Goal: Information Seeking & Learning: Learn about a topic

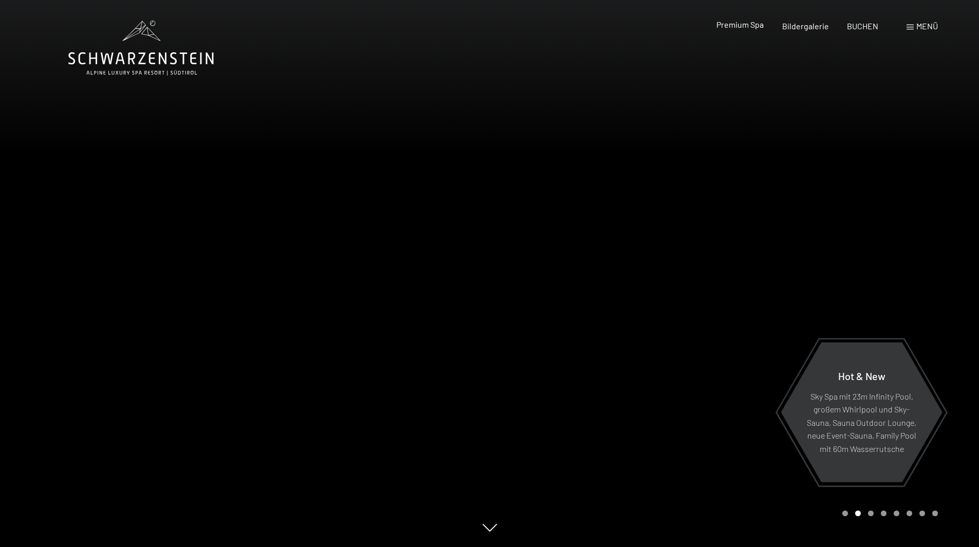
click at [751, 28] on span "Premium Spa" at bounding box center [739, 25] width 47 height 10
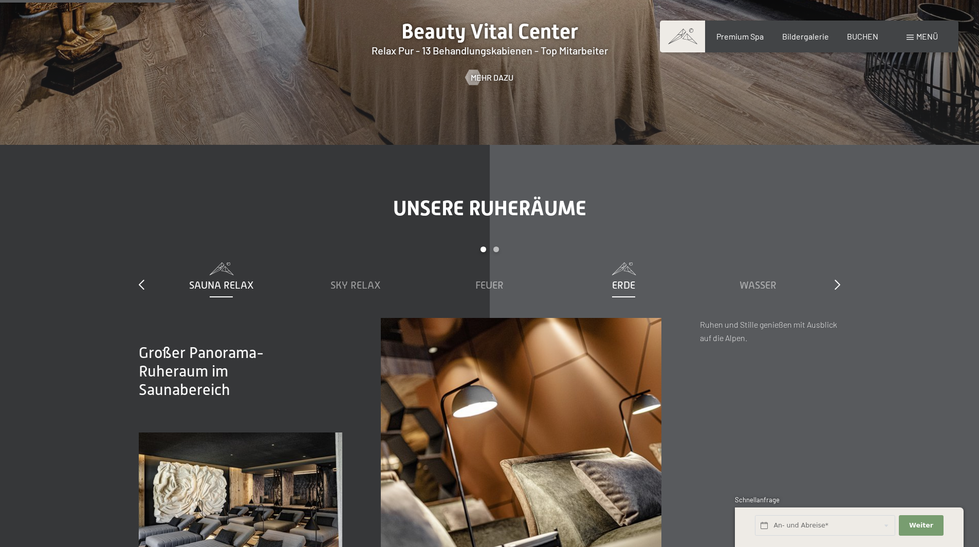
scroll to position [1542, 0]
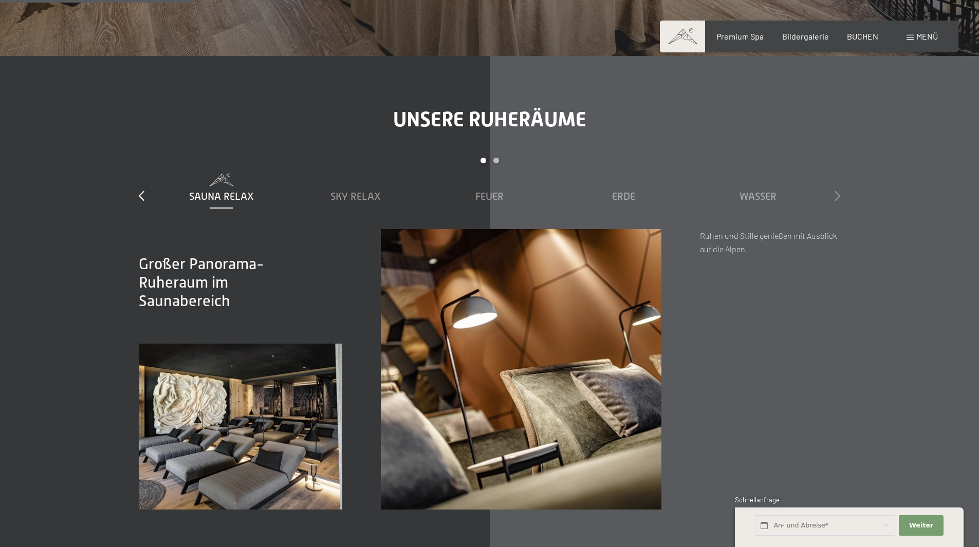
click at [835, 193] on icon at bounding box center [838, 196] width 6 height 10
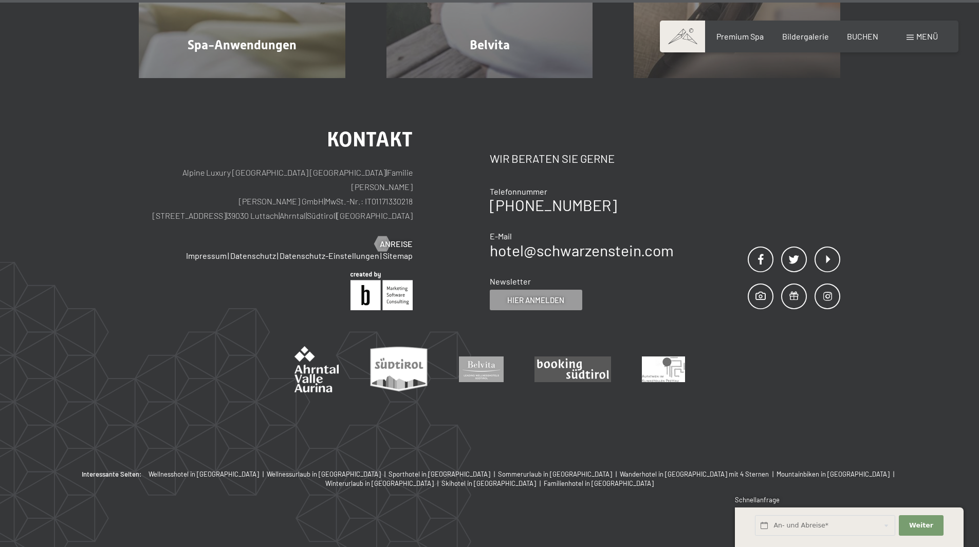
scroll to position [6743, 0]
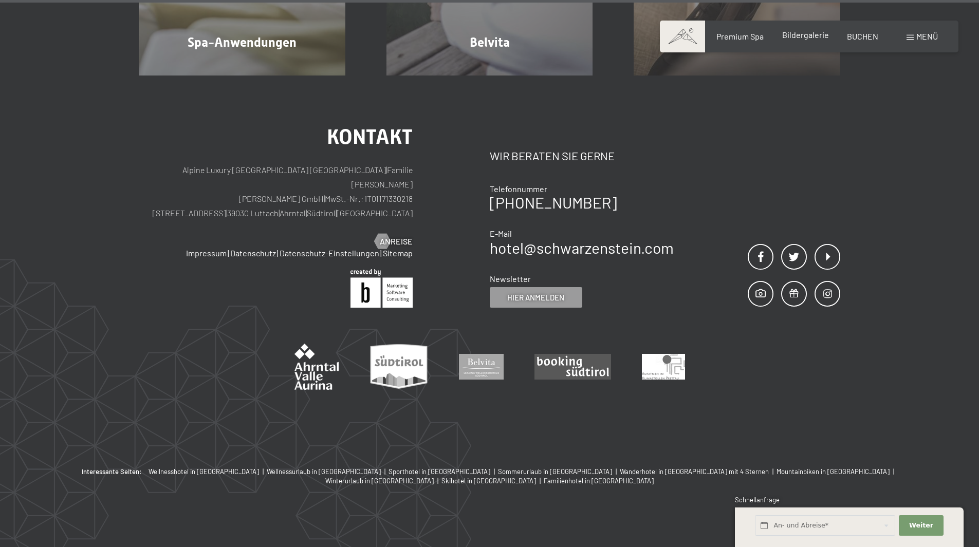
click at [803, 38] on span "Bildergalerie" at bounding box center [805, 35] width 47 height 10
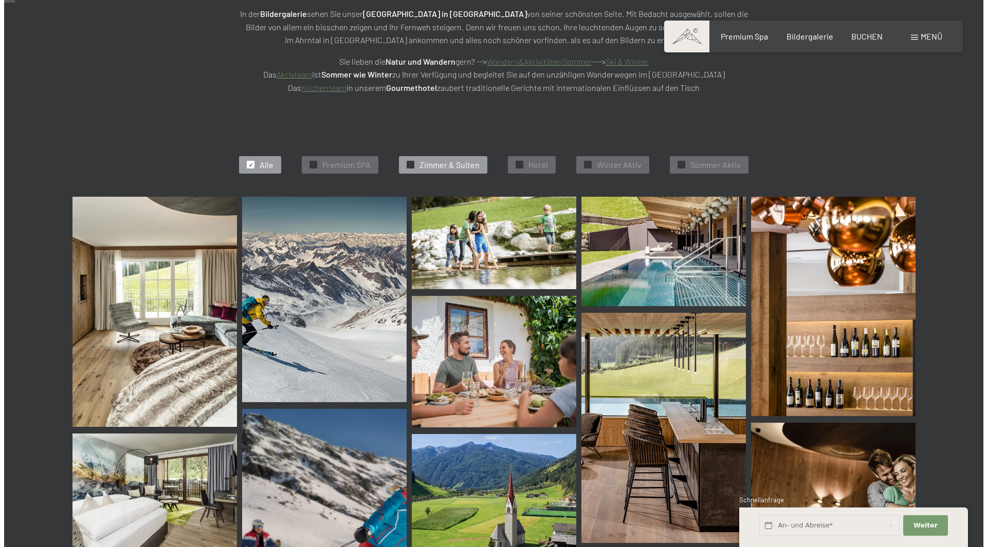
scroll to position [206, 0]
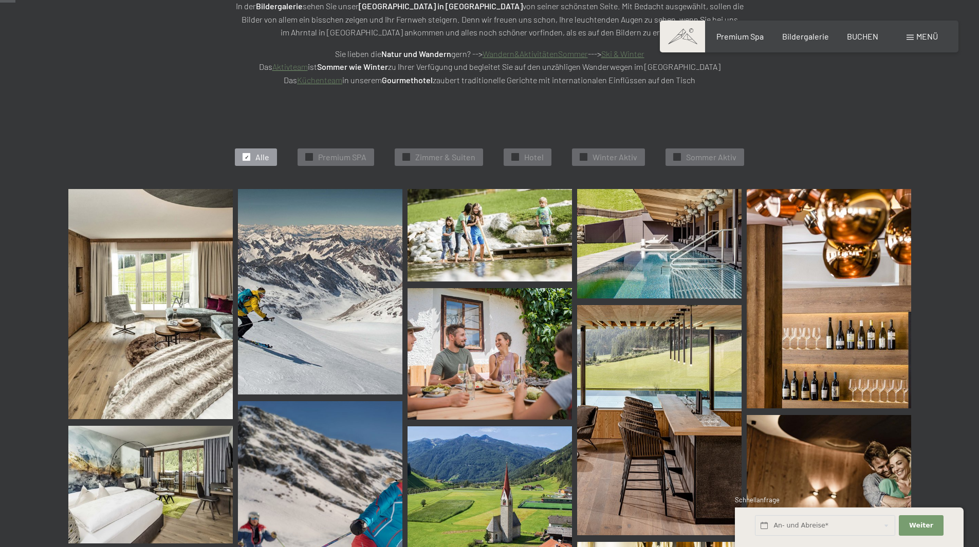
click at [909, 39] on span at bounding box center [910, 37] width 7 height 5
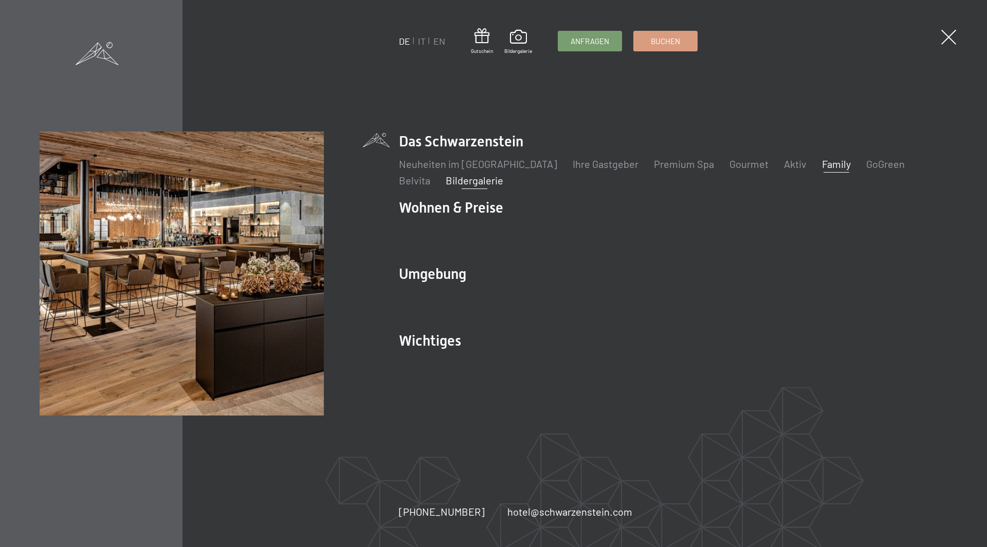
click at [822, 163] on link "Family" at bounding box center [836, 164] width 29 height 12
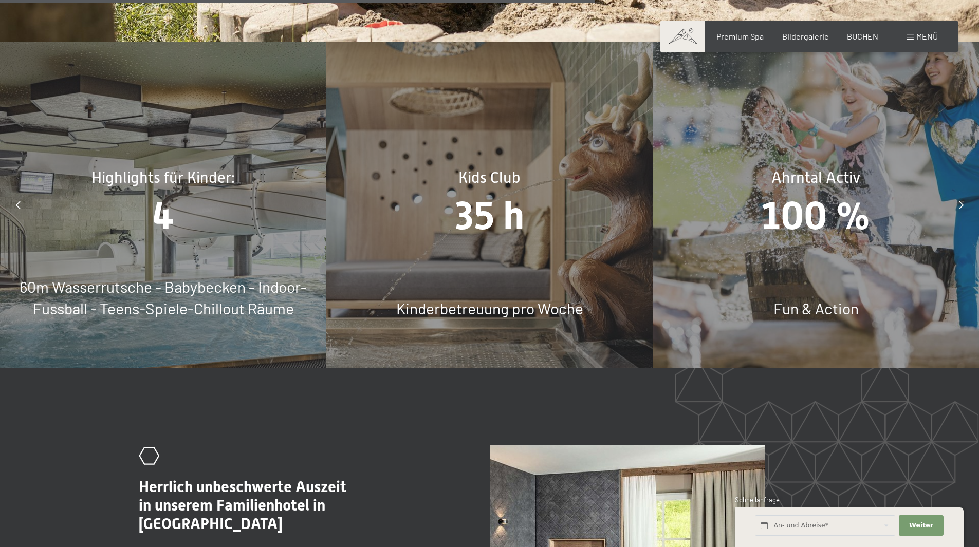
scroll to position [4882, 0]
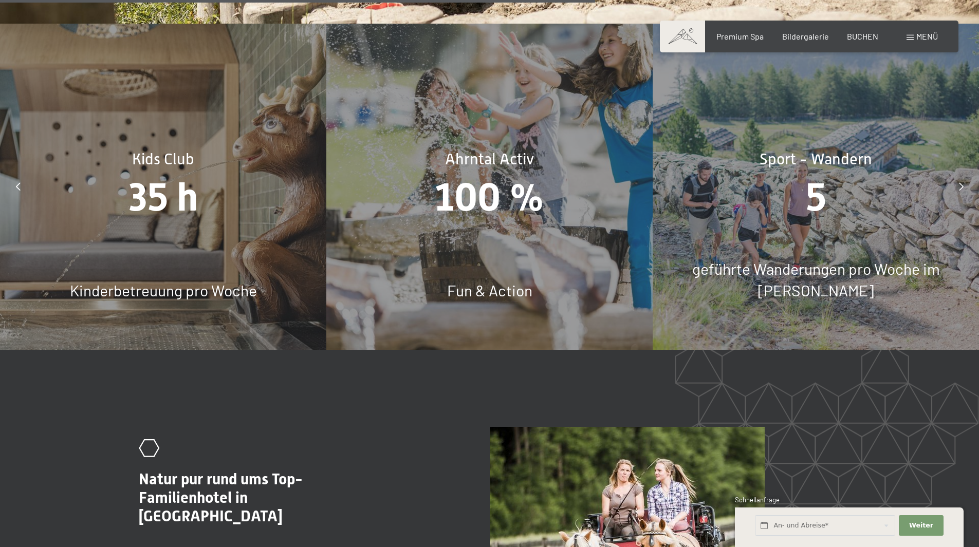
click at [162, 252] on div "Kids Club 35 h Kinderbetreuung pro Woche" at bounding box center [163, 187] width 326 height 326
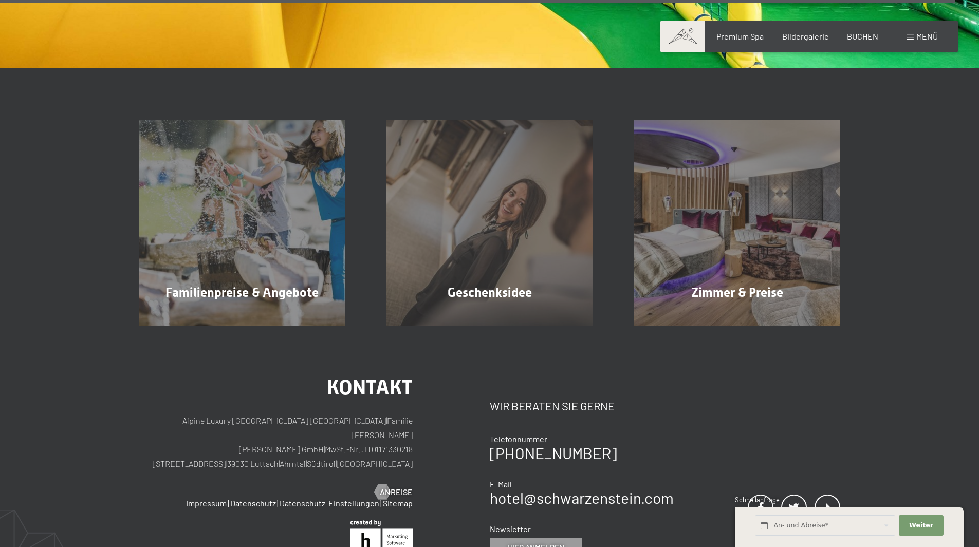
scroll to position [8075, 0]
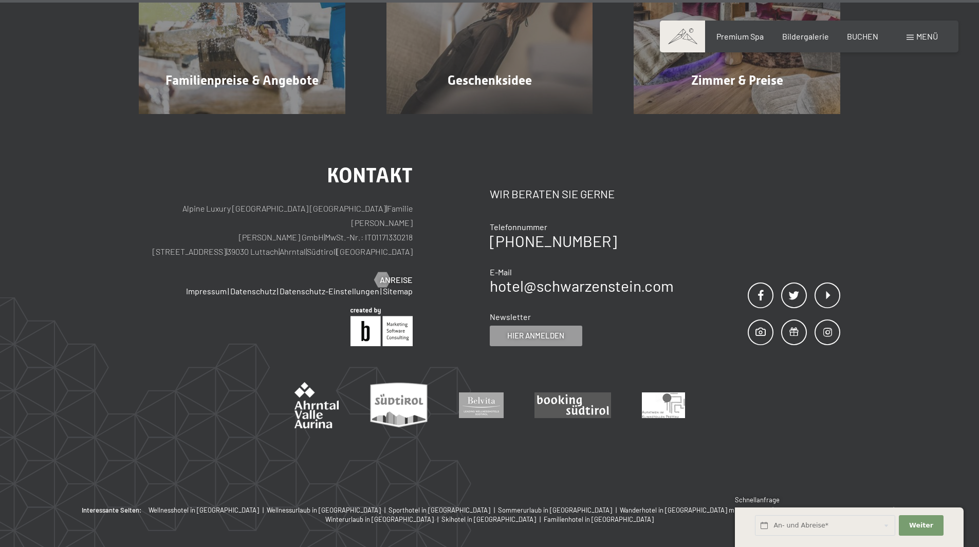
click at [918, 36] on span "Menü" at bounding box center [927, 36] width 22 height 10
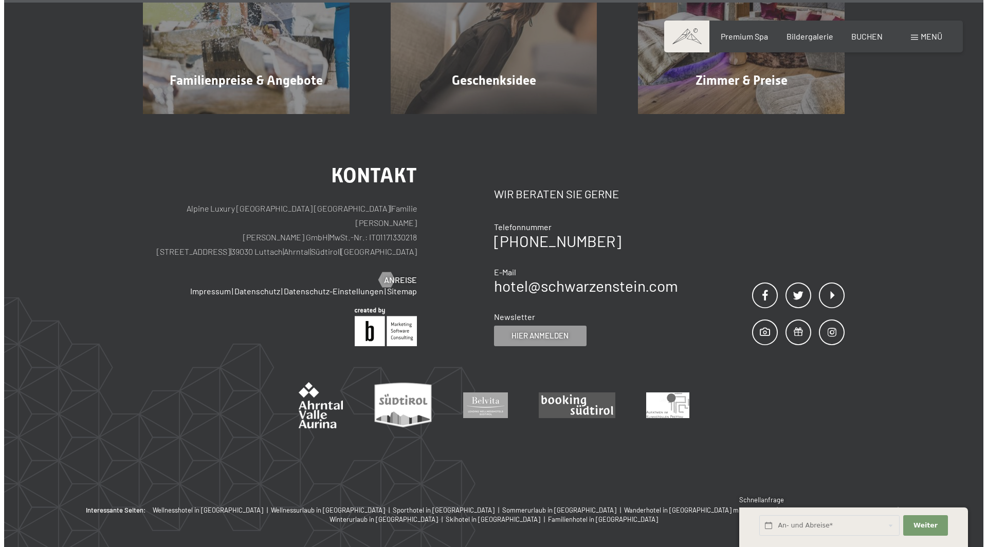
scroll to position [8106, 0]
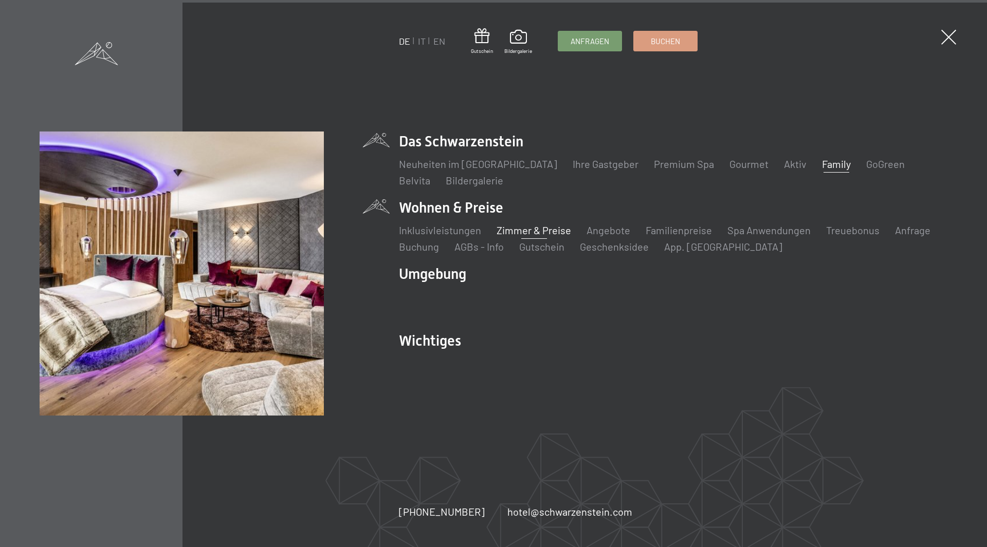
click at [523, 229] on link "Zimmer & Preise" at bounding box center [533, 230] width 75 height 12
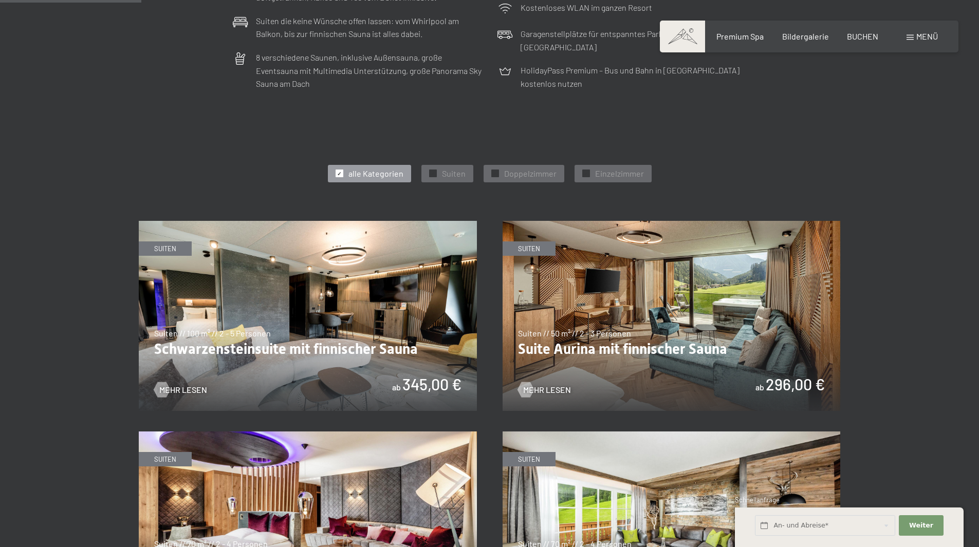
scroll to position [514, 0]
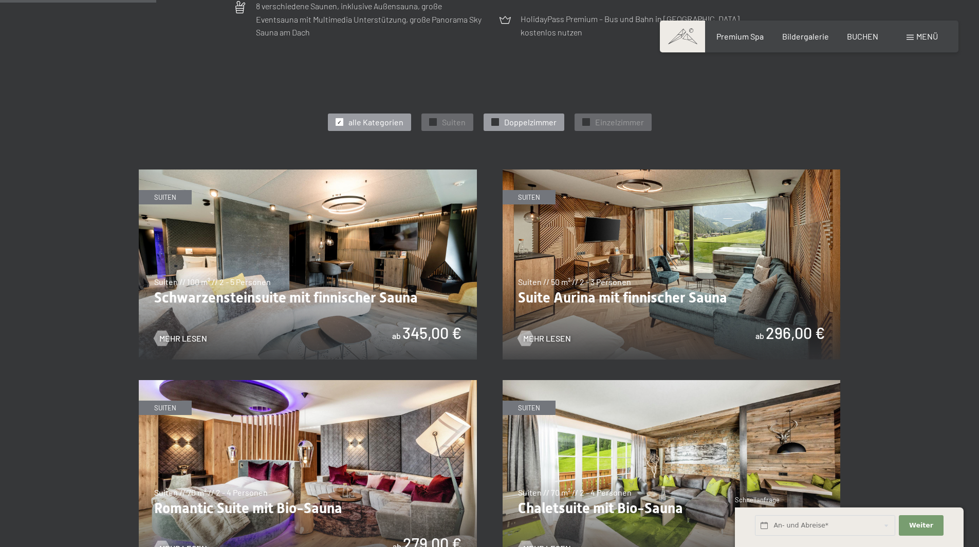
click at [524, 125] on span "Doppelzimmer" at bounding box center [530, 122] width 52 height 11
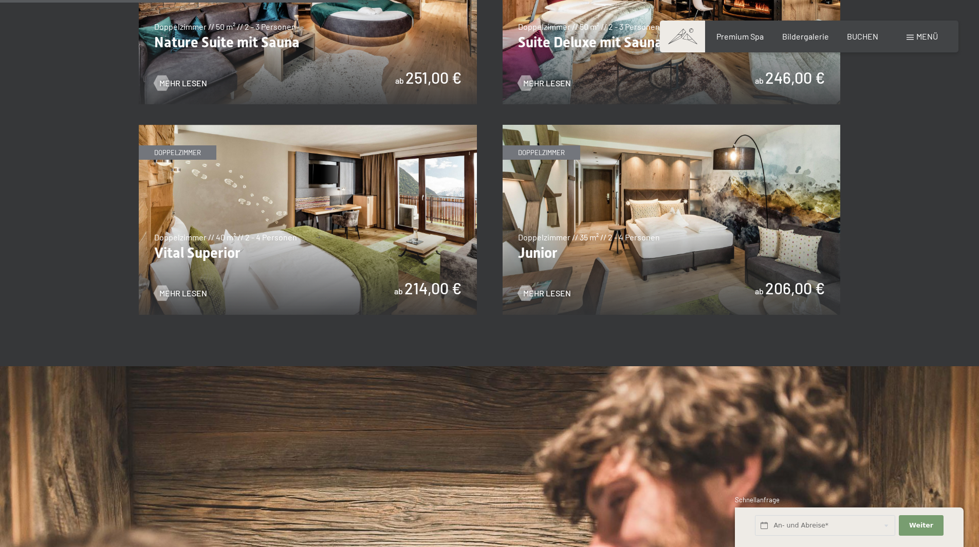
scroll to position [771, 0]
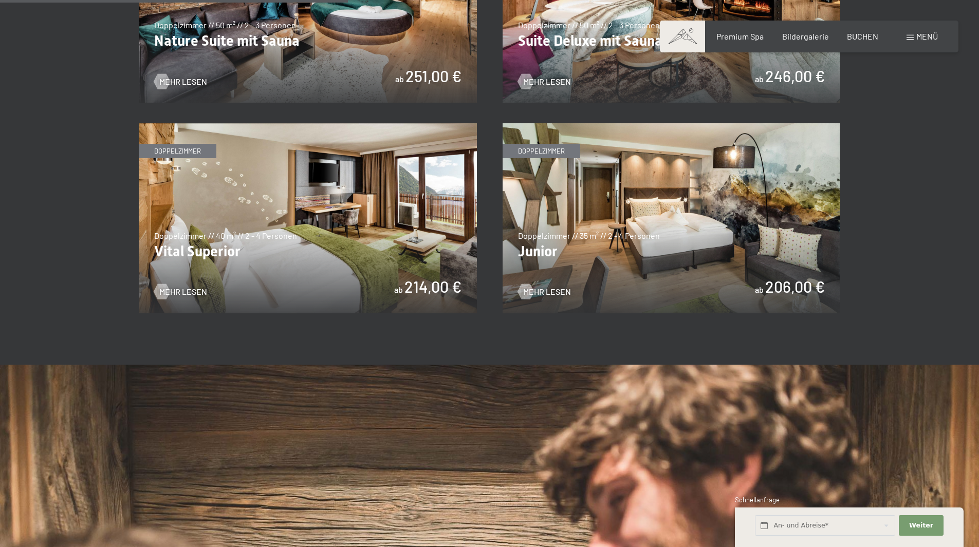
click at [612, 205] on img at bounding box center [672, 218] width 338 height 190
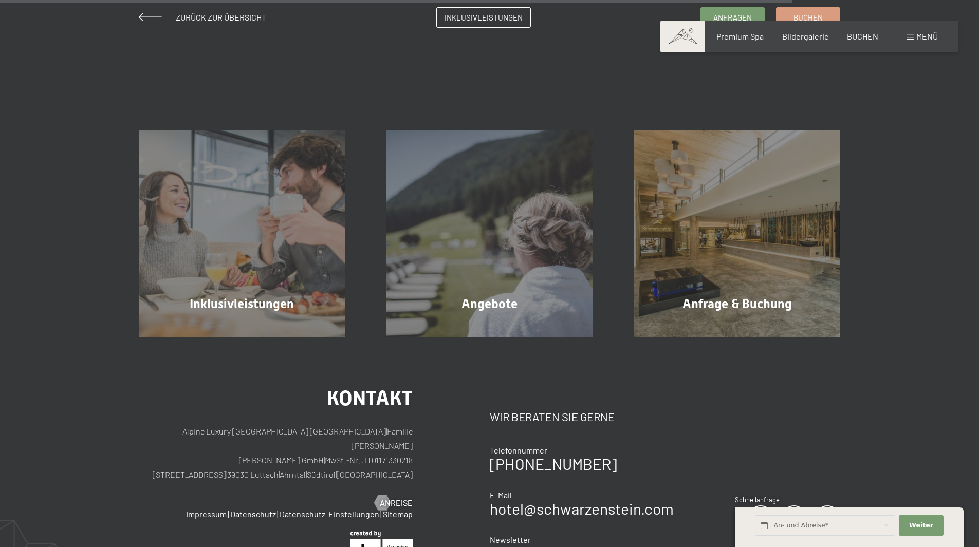
scroll to position [1079, 0]
